Goal: Task Accomplishment & Management: Manage account settings

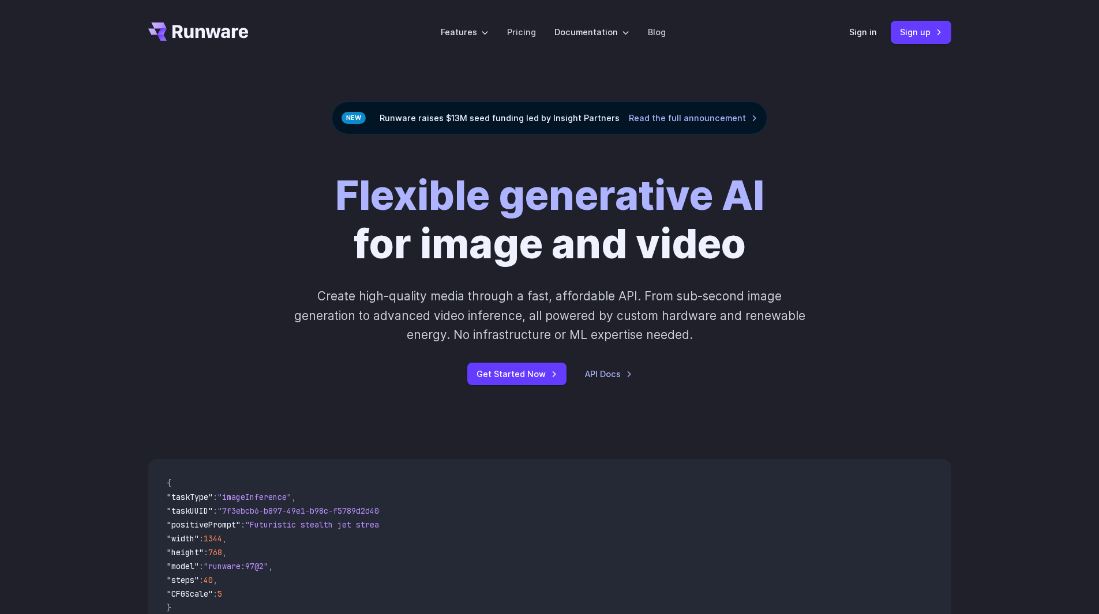
click at [843, 32] on header "Features Tasks Image generation Video generation Sonic Inference Engine™ Models…" at bounding box center [549, 32] width 831 height 65
click at [848, 34] on header "Features Tasks Image generation Video generation Sonic Inference Engine™ Models…" at bounding box center [549, 32] width 831 height 65
click at [851, 34] on link "Sign in" at bounding box center [863, 31] width 28 height 13
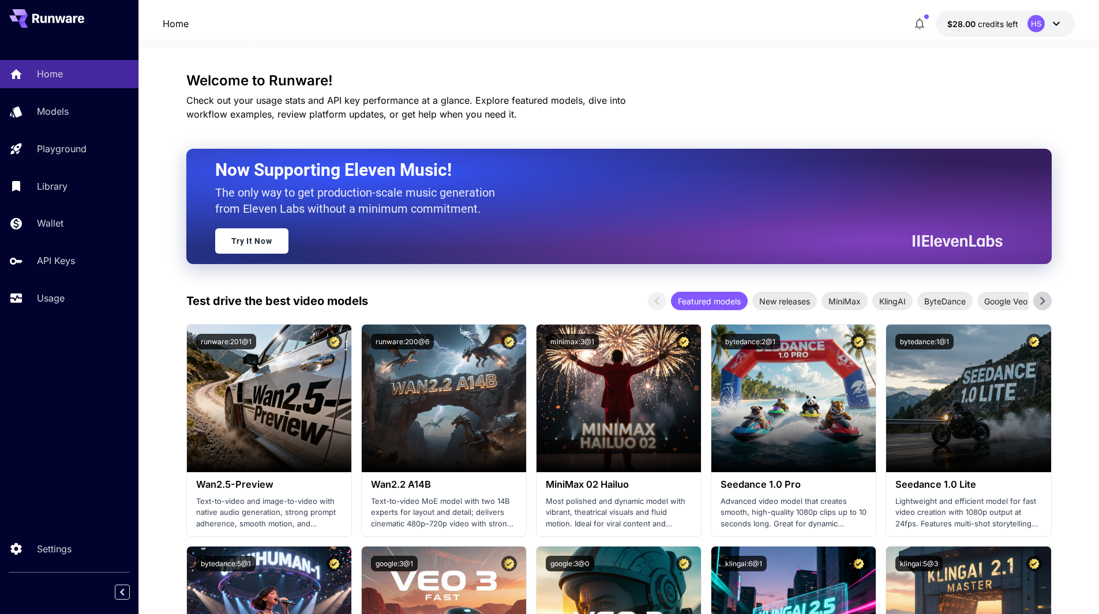
click at [926, 24] on button "button" at bounding box center [919, 23] width 23 height 23
